Goal: Task Accomplishment & Management: Manage account settings

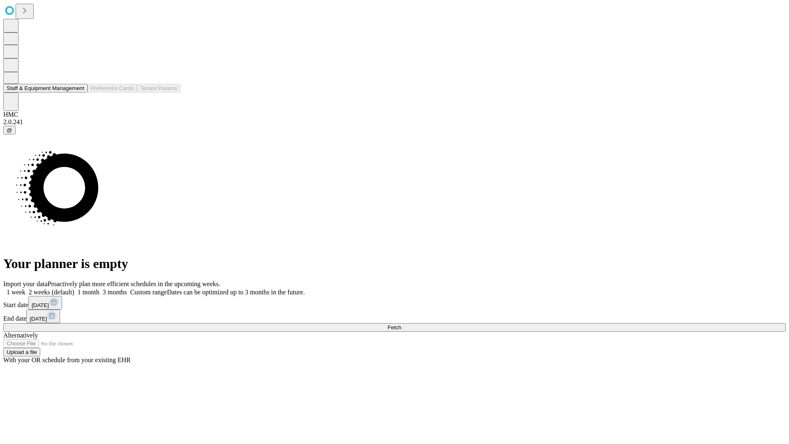
click at [77, 92] on button "Staff & Equipment Management" at bounding box center [45, 88] width 84 height 9
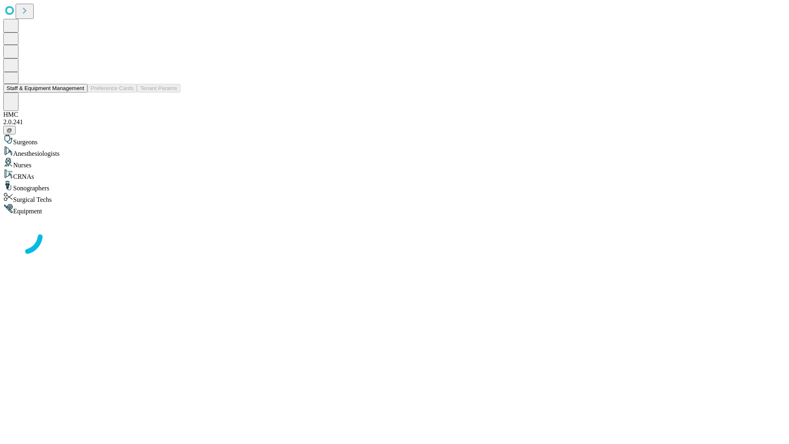
click at [78, 92] on button "Staff & Equipment Management" at bounding box center [45, 88] width 84 height 9
